Goal: Transaction & Acquisition: Book appointment/travel/reservation

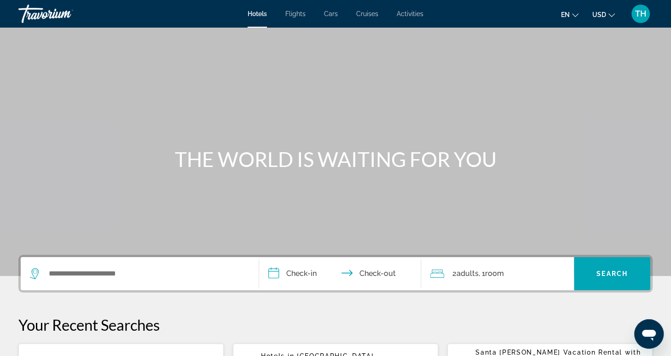
click at [411, 14] on span "Activities" at bounding box center [410, 13] width 27 height 7
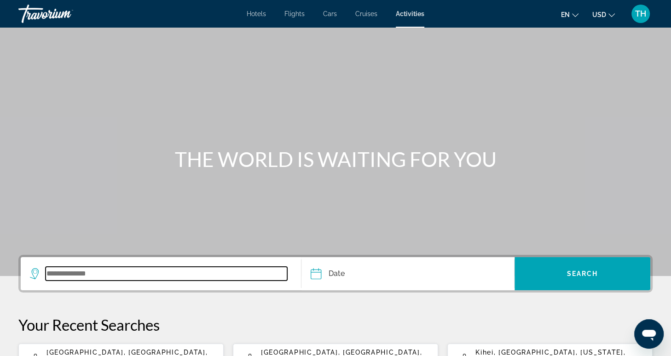
click at [190, 277] on input "Search widget" at bounding box center [167, 274] width 242 height 14
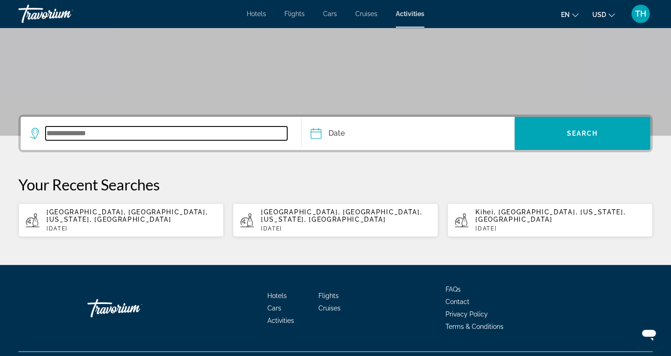
scroll to position [154, 0]
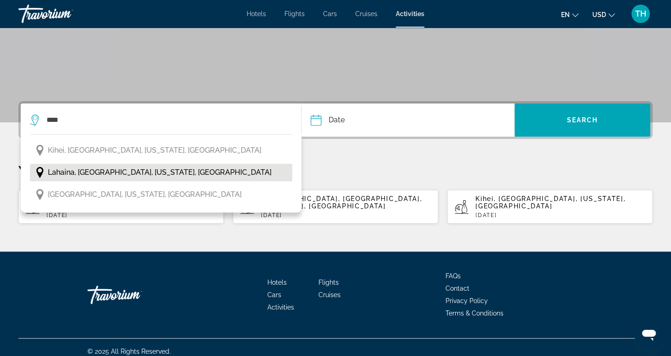
click at [142, 173] on button "Lahaina, Maui, Hawaii, USA" at bounding box center [161, 172] width 262 height 17
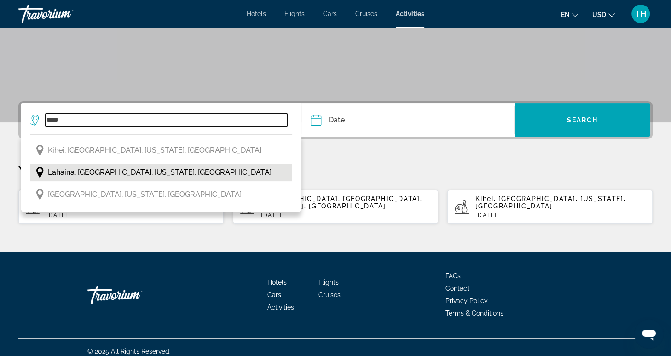
type input "**********"
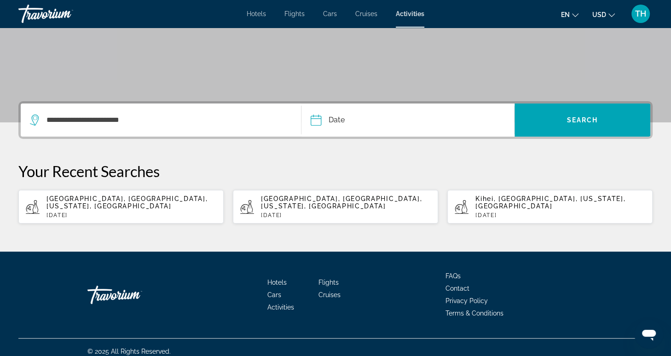
click at [334, 124] on input "Date" at bounding box center [360, 122] width 105 height 36
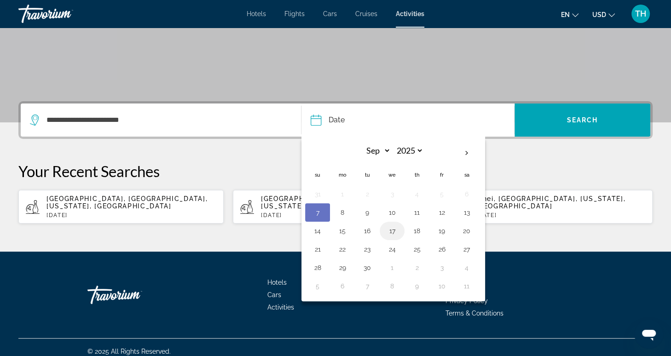
click at [390, 232] on button "17" at bounding box center [392, 231] width 15 height 13
type input "**********"
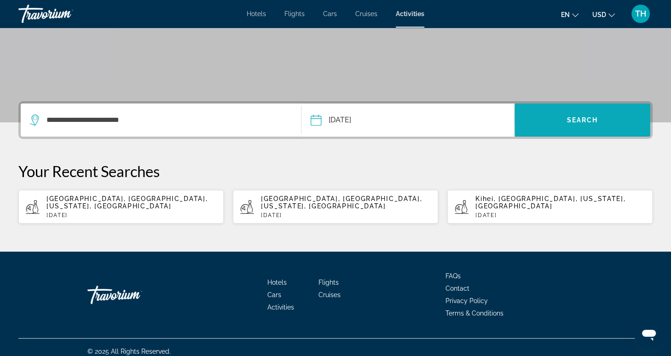
click at [562, 122] on span "Search widget" at bounding box center [582, 120] width 136 height 22
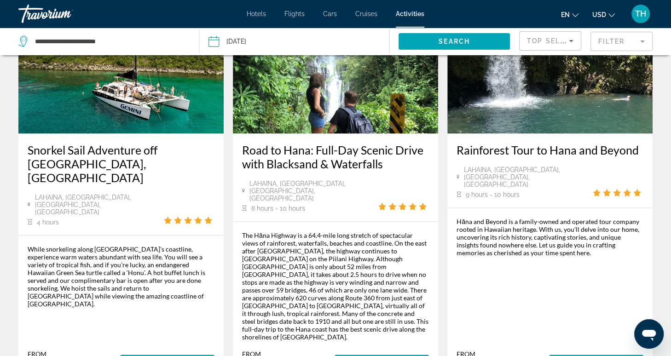
scroll to position [1410, 0]
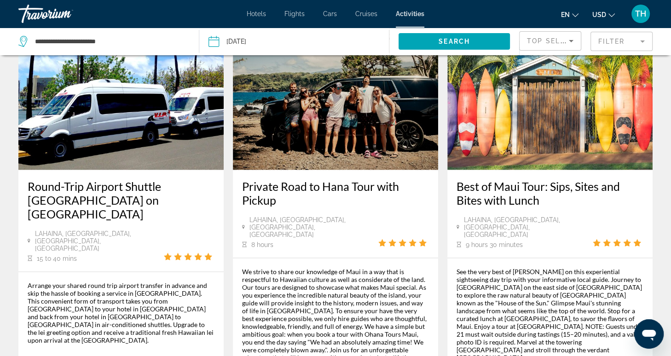
scroll to position [1385, 0]
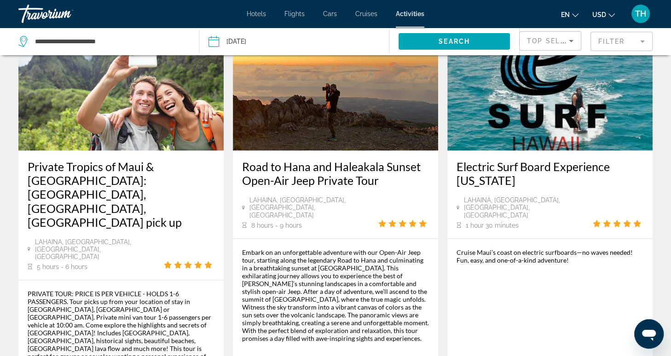
scroll to position [1316, 0]
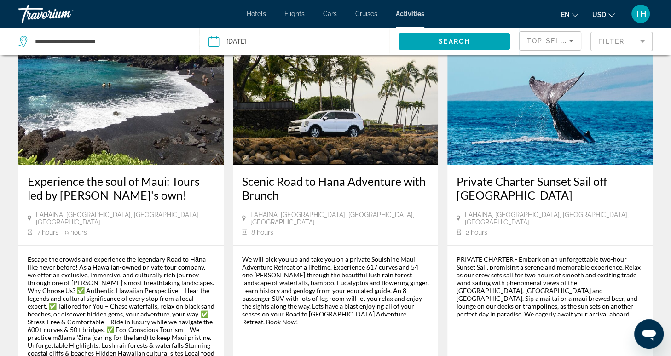
scroll to position [1434, 0]
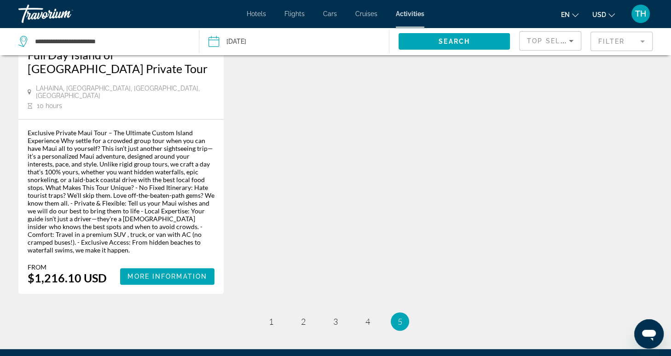
scroll to position [187, 0]
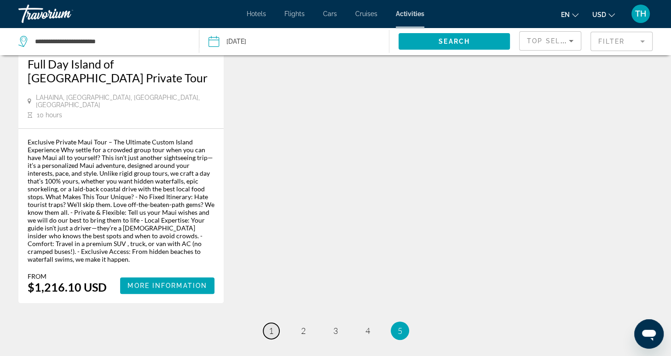
click at [271, 326] on span "1" at bounding box center [271, 331] width 5 height 10
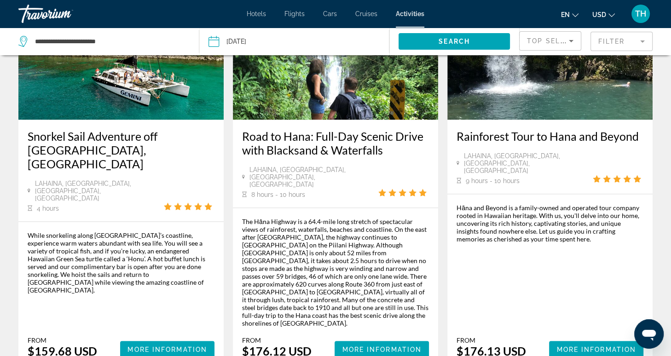
scroll to position [1491, 0]
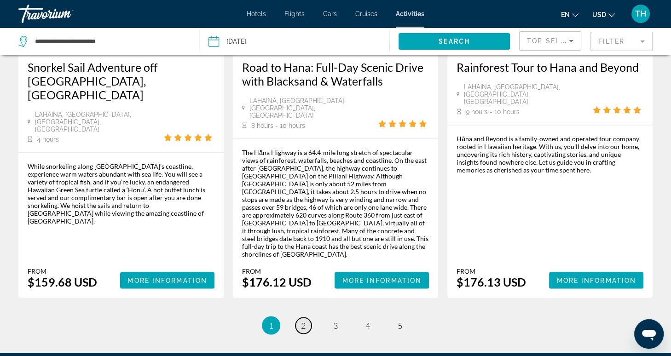
click at [304, 320] on span "2" at bounding box center [303, 325] width 5 height 10
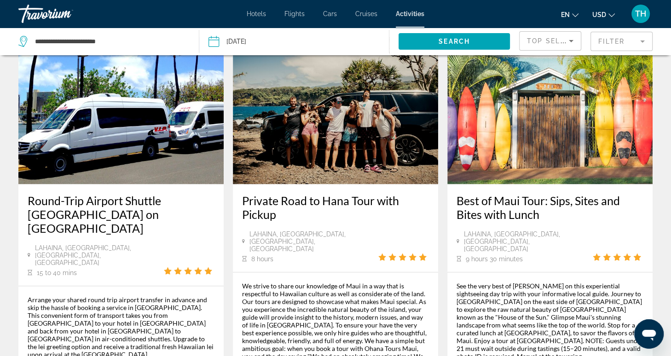
scroll to position [1360, 0]
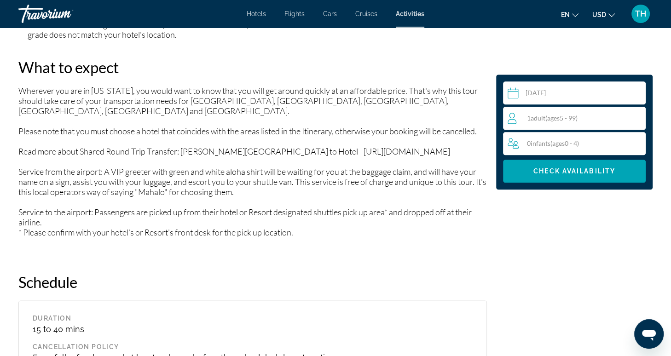
scroll to position [928, 0]
